Goal: Information Seeking & Learning: Learn about a topic

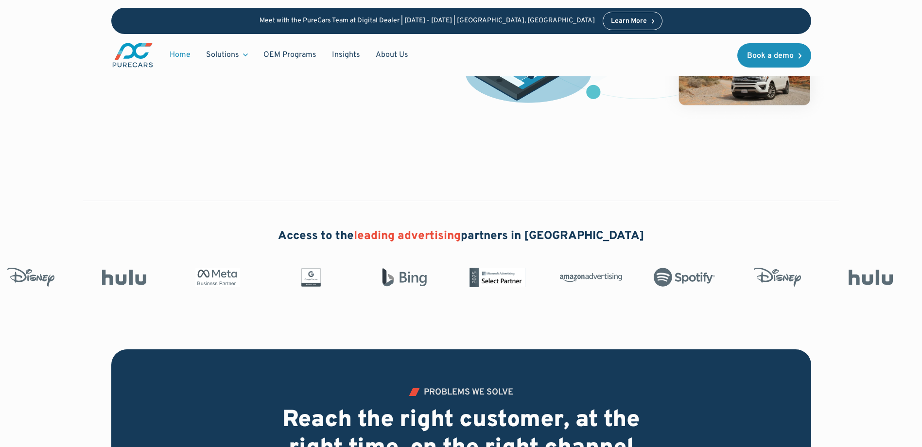
scroll to position [243, 0]
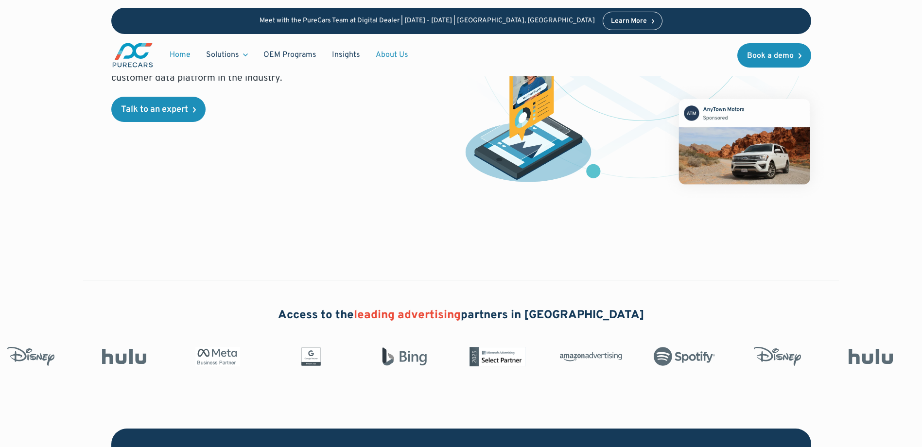
click at [389, 54] on link "About Us" at bounding box center [392, 55] width 48 height 18
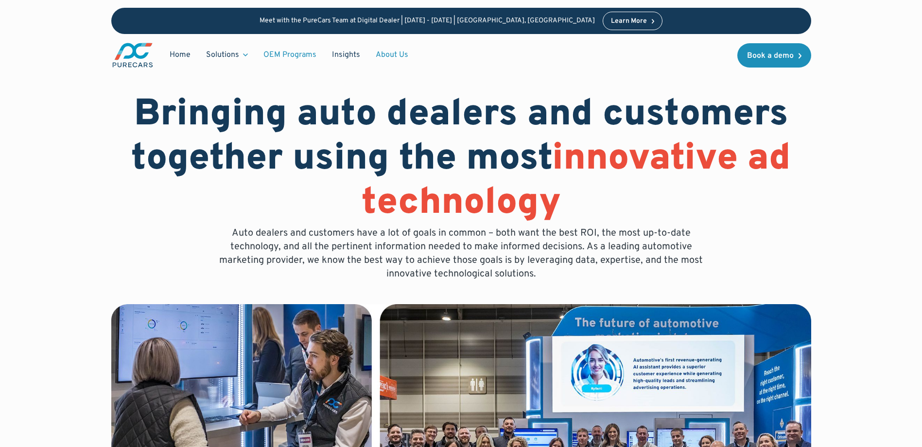
click at [292, 57] on link "OEM Programs" at bounding box center [290, 55] width 69 height 18
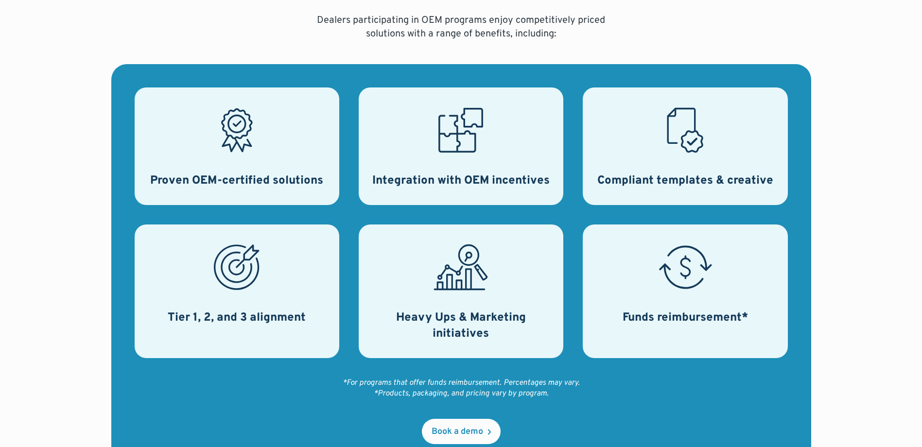
scroll to position [389, 0]
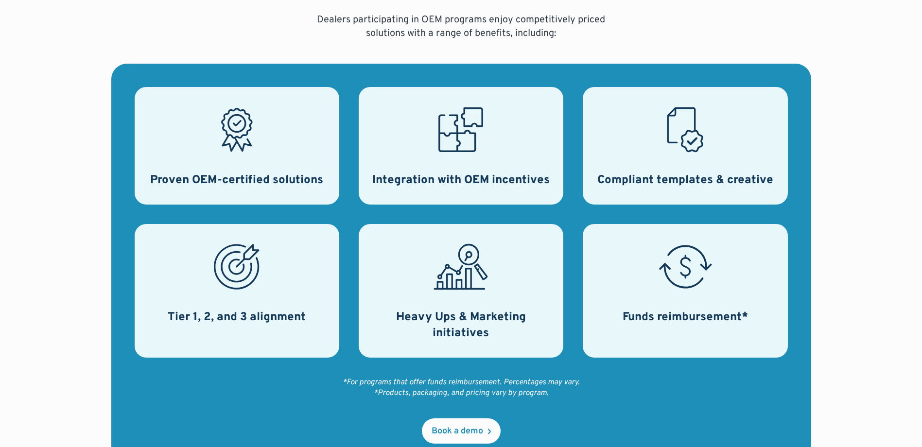
click at [660, 123] on icon at bounding box center [685, 130] width 54 height 54
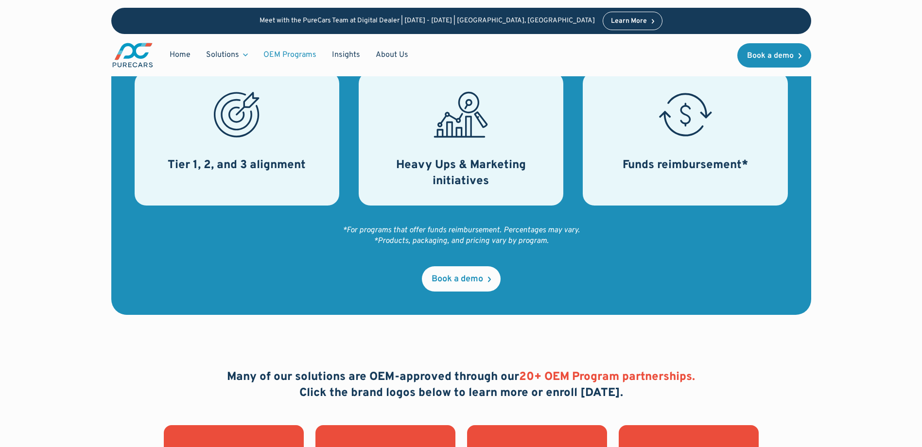
scroll to position [486, 0]
